Goal: Information Seeking & Learning: Learn about a topic

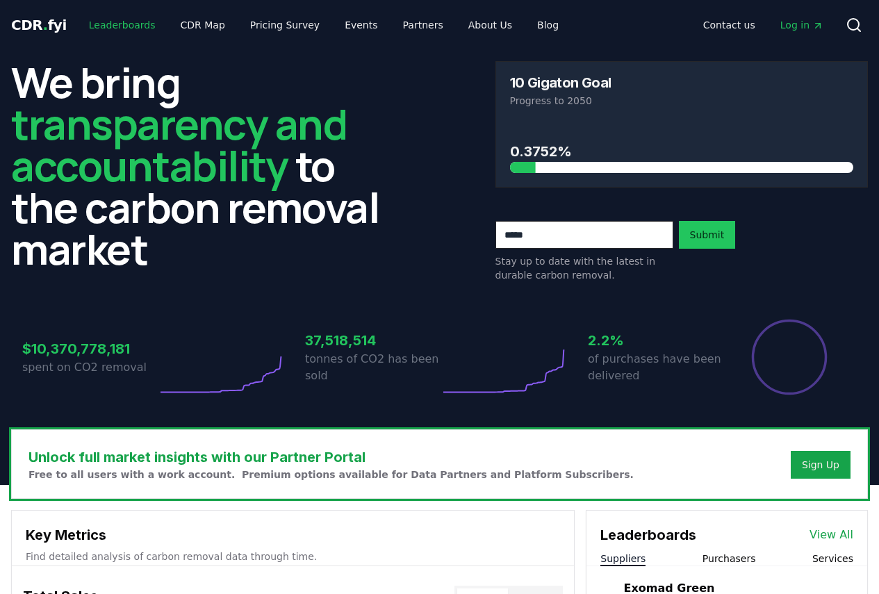
click at [120, 19] on link "Leaderboards" at bounding box center [122, 25] width 89 height 25
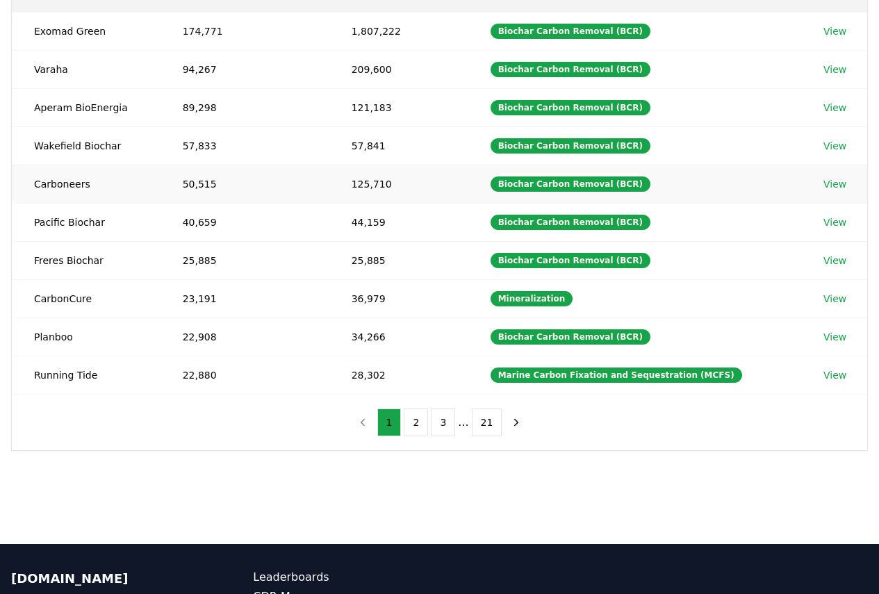
scroll to position [70, 0]
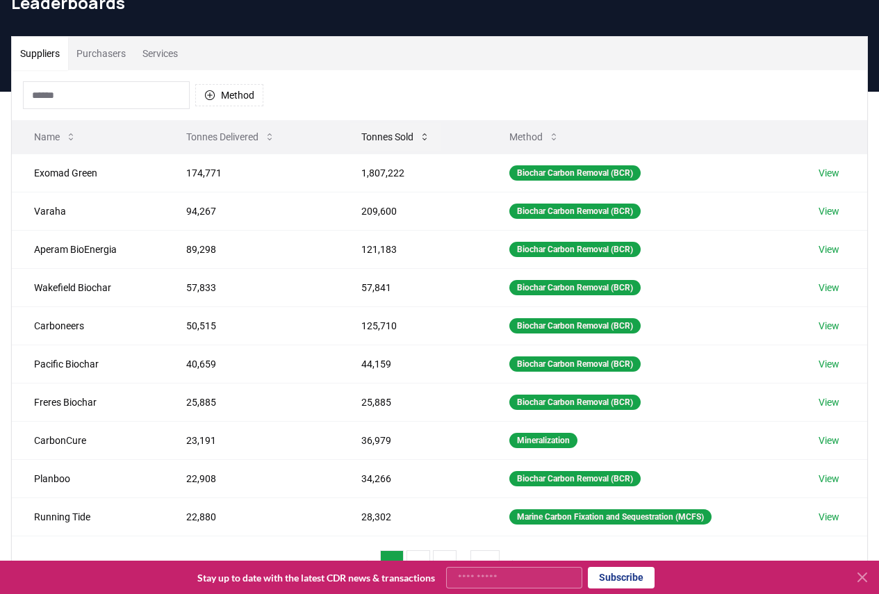
click at [428, 139] on button "Tonnes Sold" at bounding box center [395, 137] width 91 height 28
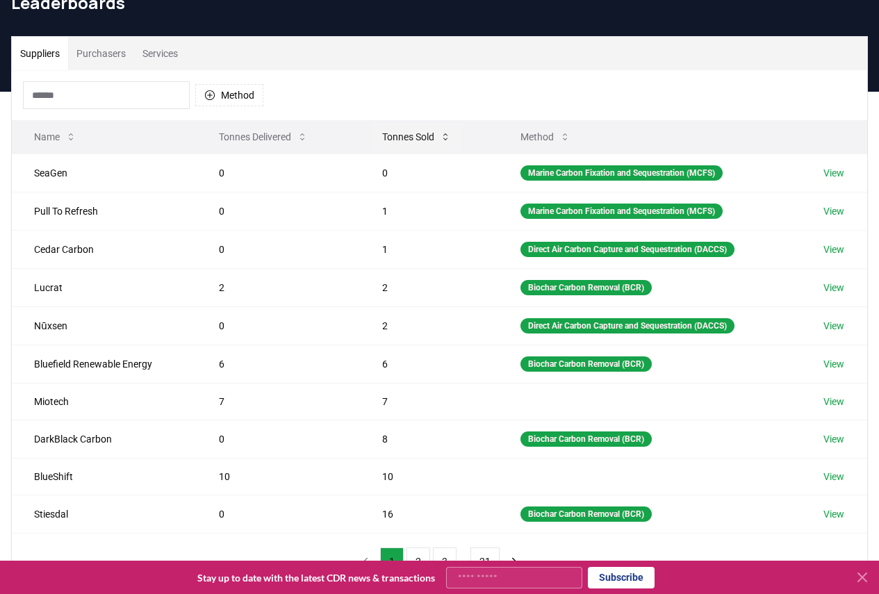
click at [424, 138] on button "Tonnes Sold" at bounding box center [416, 137] width 91 height 28
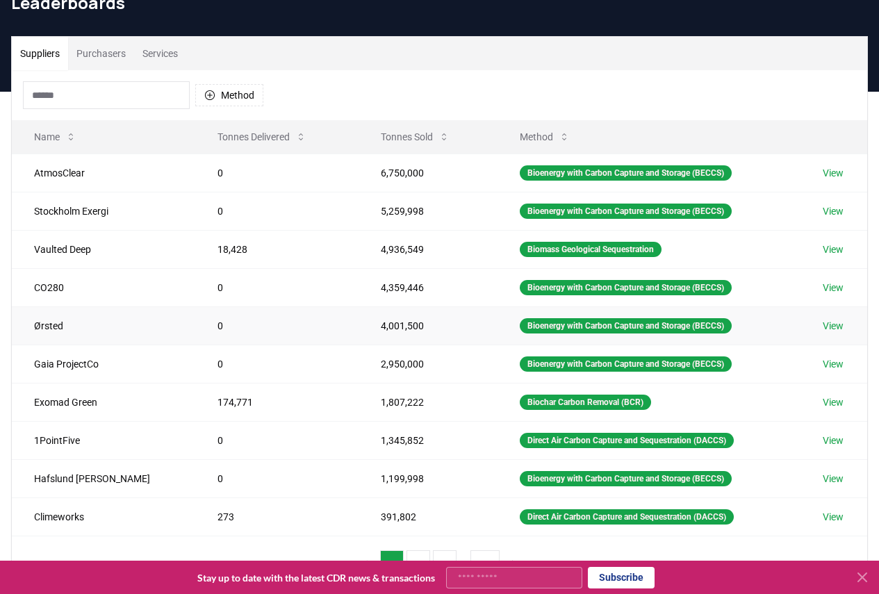
click at [50, 326] on td "Ørsted" at bounding box center [104, 326] width 184 height 38
click at [828, 325] on link "View" at bounding box center [833, 326] width 21 height 14
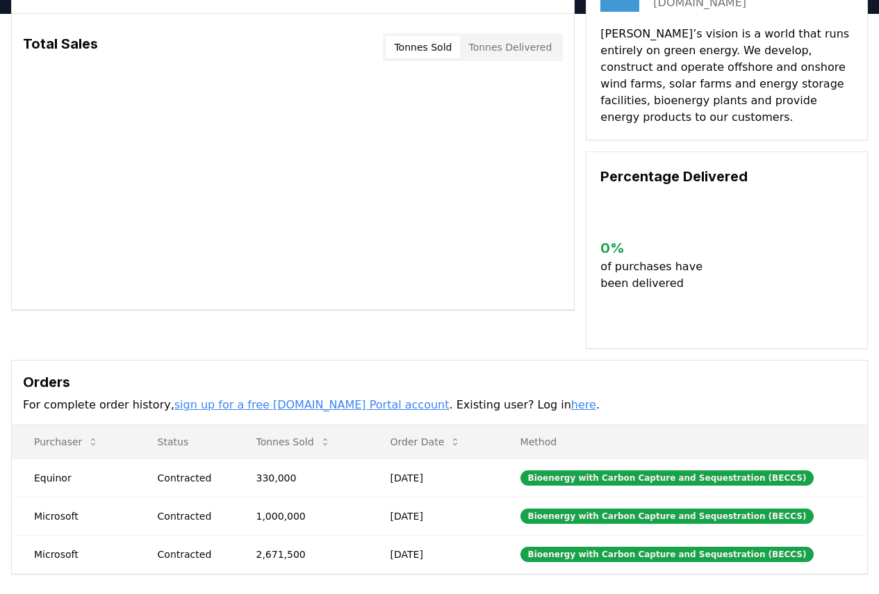
scroll to position [70, 0]
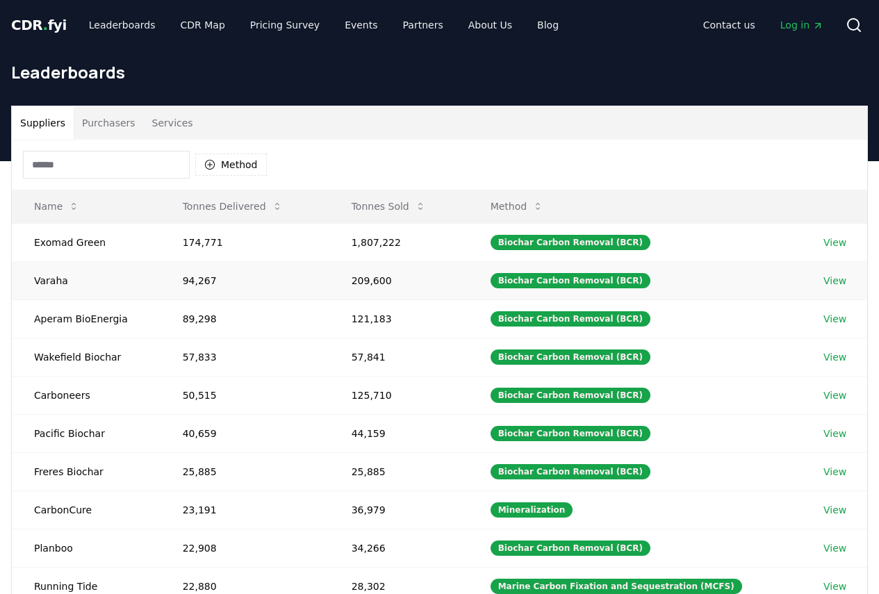
scroll to position [70, 0]
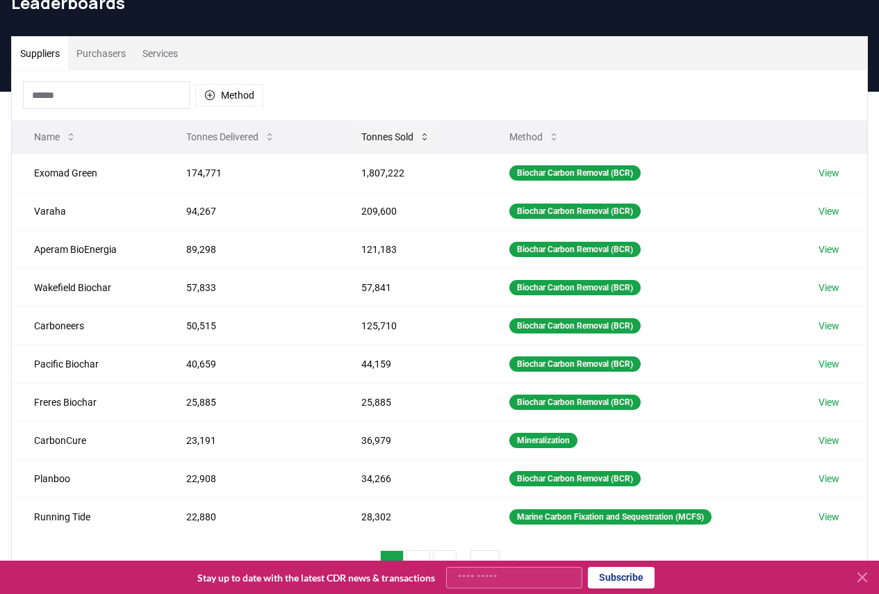
click at [419, 133] on icon at bounding box center [424, 136] width 11 height 11
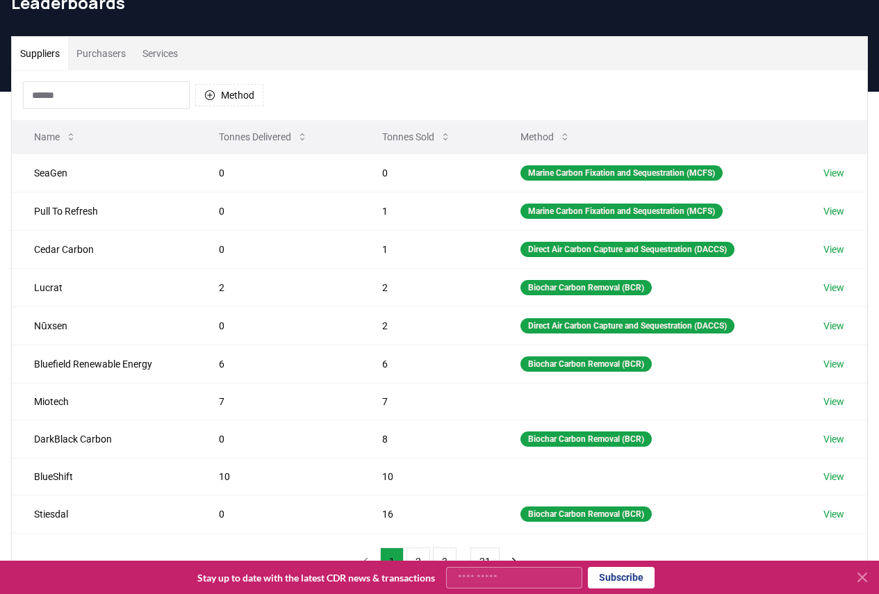
click at [428, 137] on button "Tonnes Sold" at bounding box center [416, 137] width 91 height 28
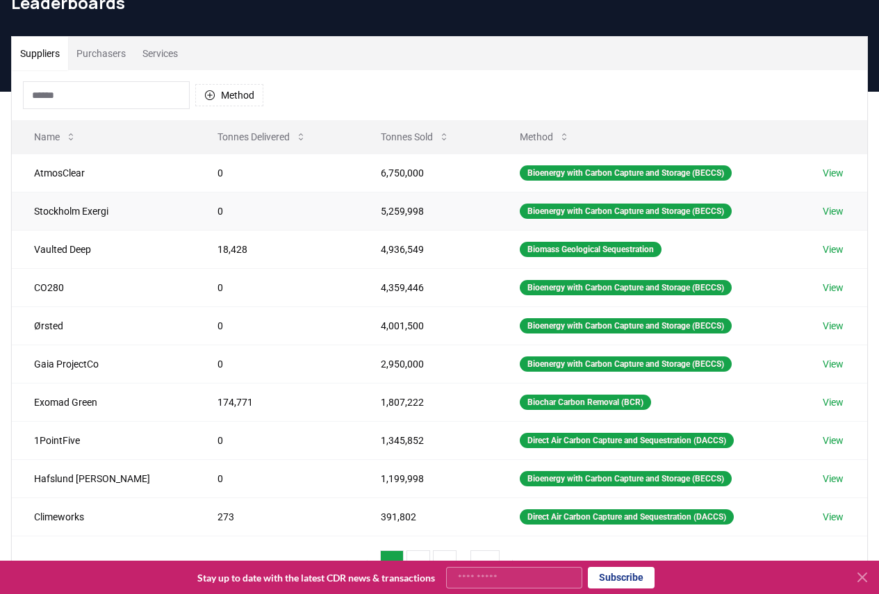
click at [831, 206] on link "View" at bounding box center [833, 211] width 21 height 14
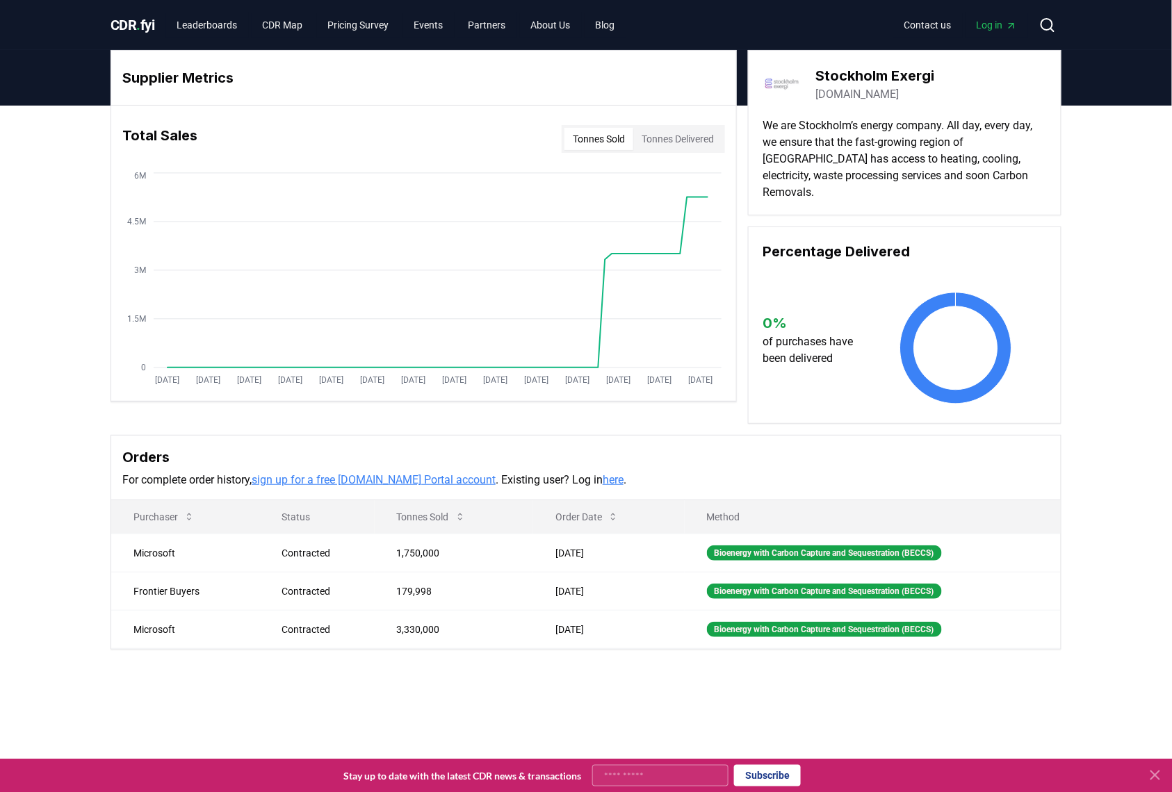
click at [879, 551] on div "Supplier Metrics Total Sales Tonnes Sold Tonnes Delivered Jan 2019 Jul 2019 Jan…" at bounding box center [586, 406] width 1172 height 600
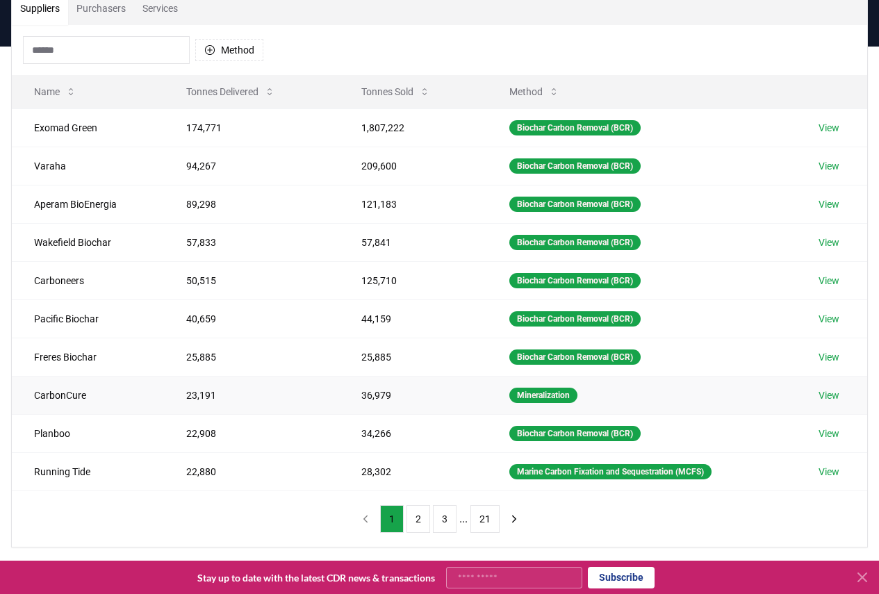
scroll to position [139, 0]
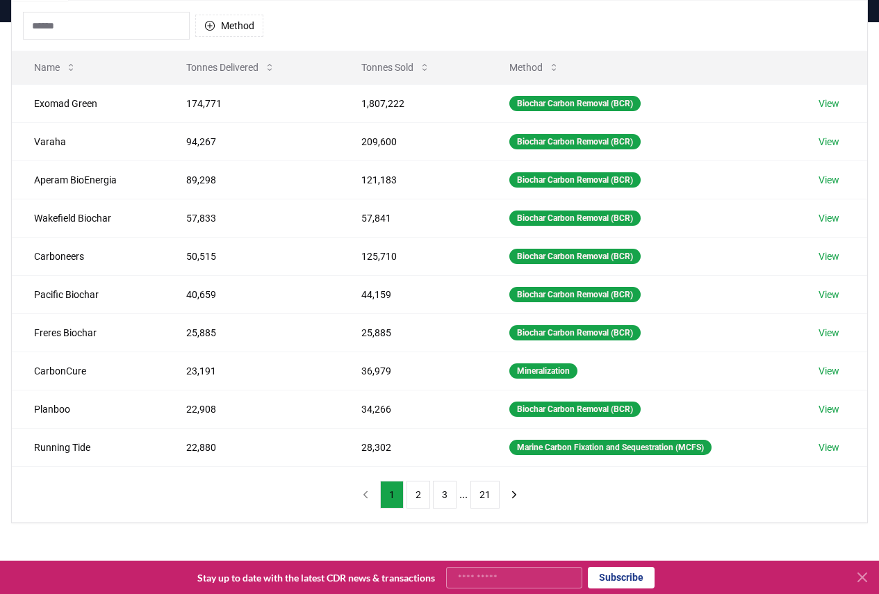
click at [865, 576] on icon at bounding box center [862, 577] width 17 height 17
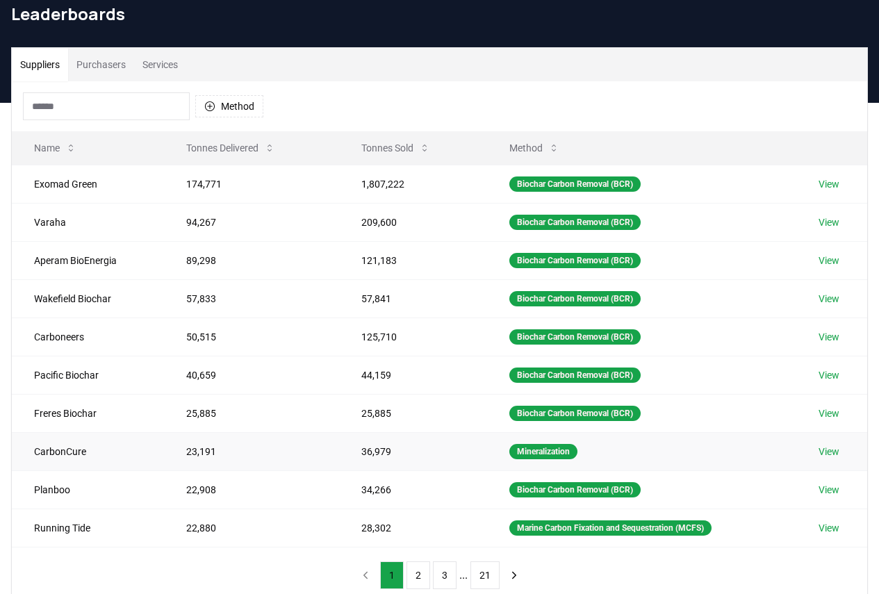
scroll to position [0, 0]
